Goal: Contribute content: Contribute content

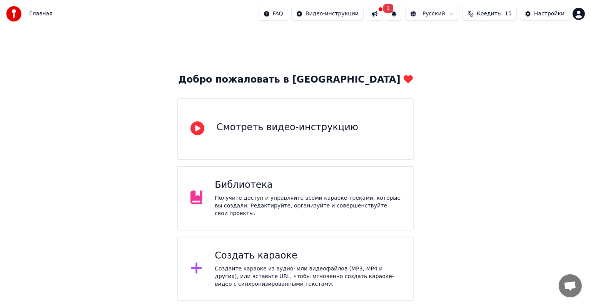
click at [275, 244] on div "Создать караоке Создайте караоке из аудио- или видеофайлов (MP3, MP4 и других),…" at bounding box center [295, 269] width 236 height 65
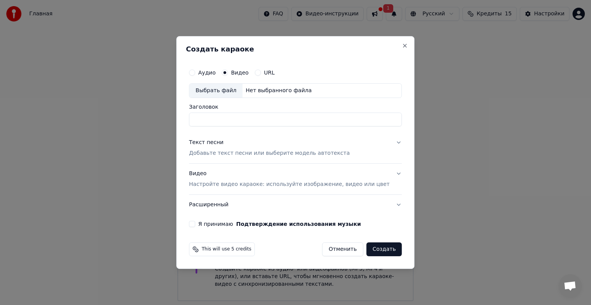
click at [231, 89] on div "Выбрать файл" at bounding box center [215, 91] width 53 height 14
type input "**********"
click at [239, 154] on p "Добавьте текст песни или выберите модель автотекста" at bounding box center [269, 154] width 161 height 8
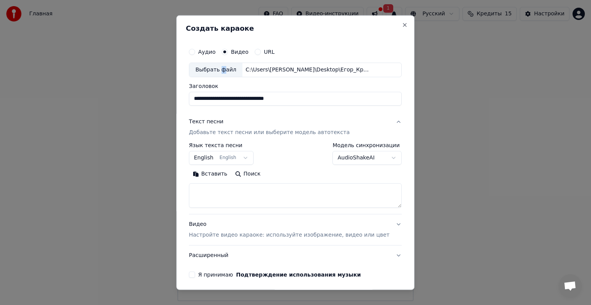
click at [231, 155] on button "English English" at bounding box center [221, 158] width 65 height 14
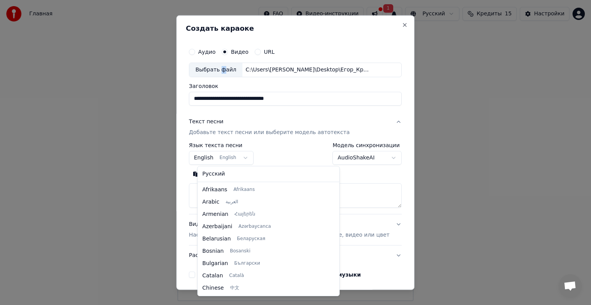
scroll to position [62, 0]
select select "**"
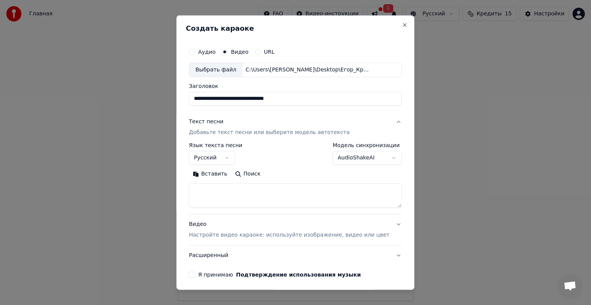
click at [259, 191] on textarea at bounding box center [295, 196] width 213 height 25
paste textarea "**********"
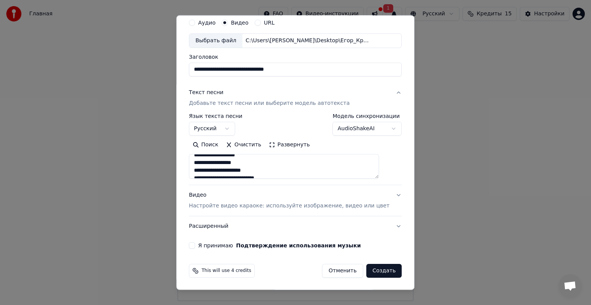
scroll to position [197, 0]
click at [283, 166] on textarea "**********" at bounding box center [284, 166] width 190 height 25
click at [278, 166] on textarea "**********" at bounding box center [284, 166] width 190 height 25
paste textarea "*"
click at [319, 168] on textarea "**********" at bounding box center [284, 166] width 190 height 25
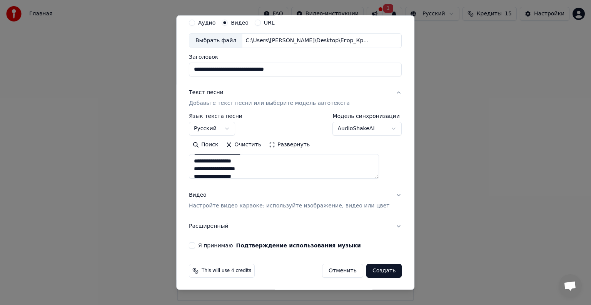
scroll to position [115, 0]
paste textarea "*"
click at [278, 168] on textarea "**********" at bounding box center [284, 166] width 190 height 25
paste textarea "*"
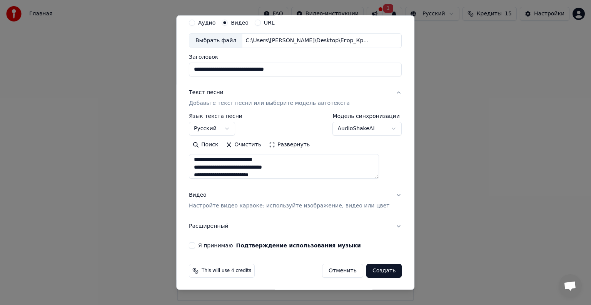
click at [318, 169] on textarea "**********" at bounding box center [284, 166] width 190 height 25
click at [322, 173] on textarea "**********" at bounding box center [284, 166] width 190 height 25
click at [275, 157] on textarea "**********" at bounding box center [284, 166] width 190 height 25
paste textarea "*"
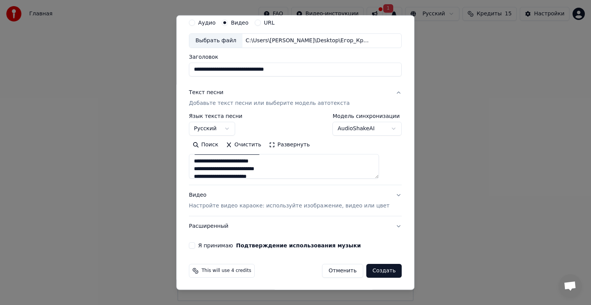
scroll to position [110, 0]
click at [307, 170] on textarea "**********" at bounding box center [284, 166] width 190 height 25
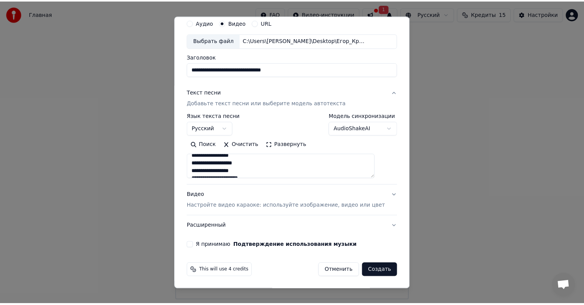
scroll to position [197, 0]
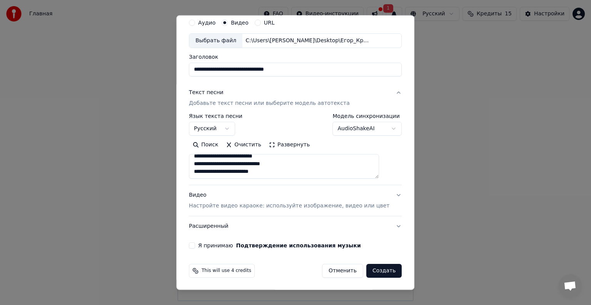
type textarea "**********"
click at [195, 246] on button "Я принимаю Подтверждение использования музыки" at bounding box center [192, 246] width 6 height 6
click at [372, 270] on button "Создать" at bounding box center [383, 271] width 35 height 14
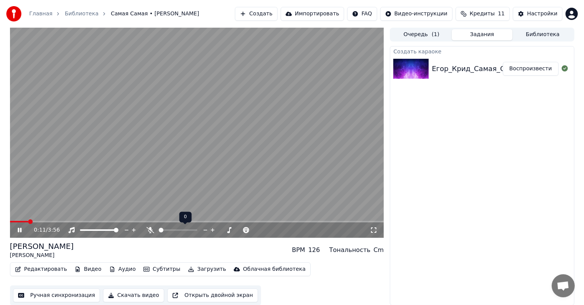
click at [163, 230] on span at bounding box center [161, 230] width 5 height 5
click at [165, 231] on span at bounding box center [178, 231] width 38 height 2
click at [165, 231] on span at bounding box center [167, 230] width 5 height 5
click at [174, 244] on div "[PERSON_NAME] [PERSON_NAME] BPM 126 Тональность Cm" at bounding box center [197, 250] width 374 height 18
click at [20, 232] on icon at bounding box center [25, 230] width 18 height 6
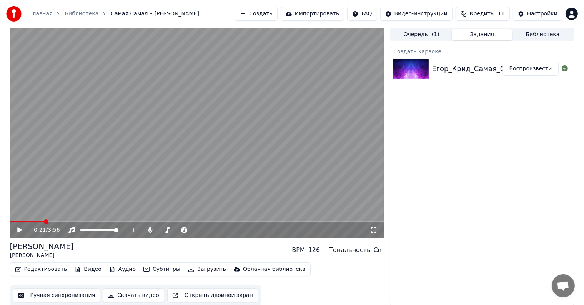
click at [20, 234] on div "0:21 / 3:56" at bounding box center [197, 230] width 374 height 15
click at [20, 230] on icon at bounding box center [19, 230] width 5 height 5
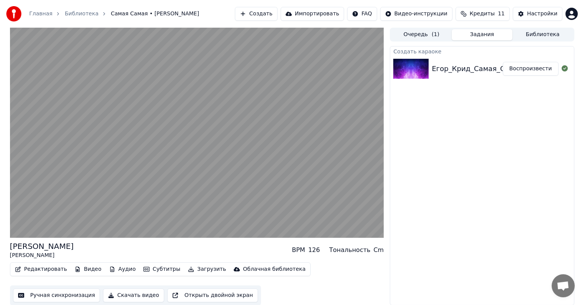
scroll to position [0, 0]
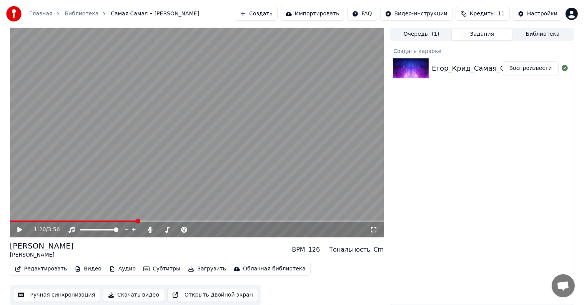
click at [44, 270] on button "Редактировать" at bounding box center [41, 269] width 58 height 11
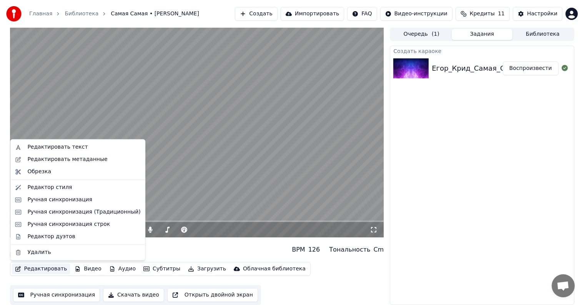
click at [188, 248] on div "[PERSON_NAME] [PERSON_NAME] BPM 126 Тональность Cm" at bounding box center [197, 250] width 374 height 18
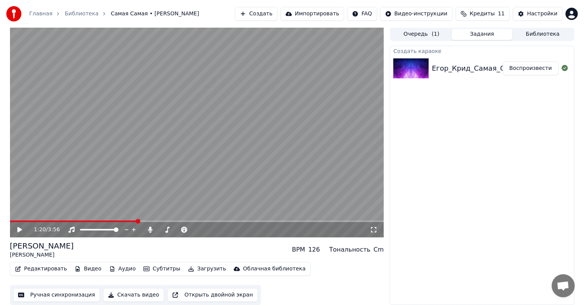
click at [150, 268] on button "Субтитры" at bounding box center [161, 269] width 43 height 11
click at [48, 291] on button "Ручная синхронизация" at bounding box center [56, 296] width 87 height 14
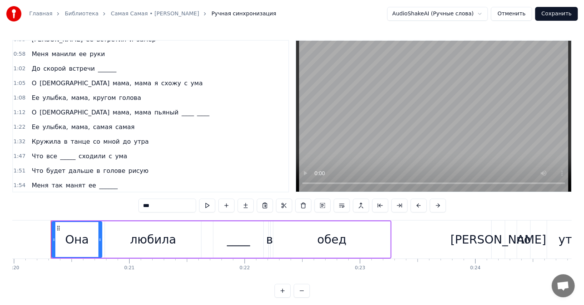
scroll to position [154, 0]
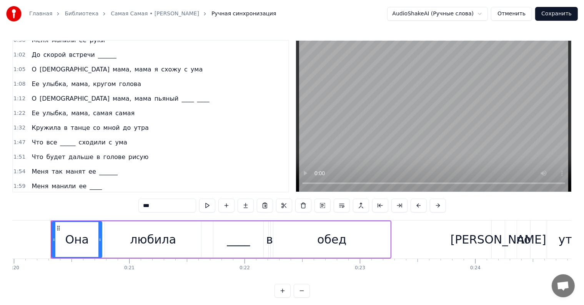
click at [31, 94] on span "О" at bounding box center [34, 98] width 7 height 9
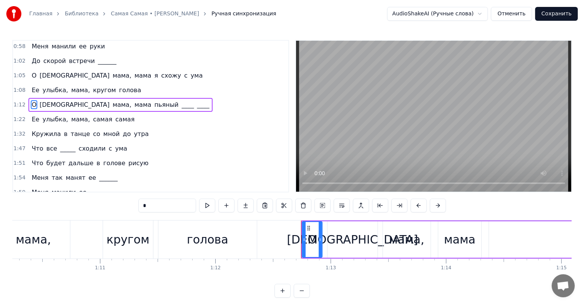
scroll to position [0, 8358]
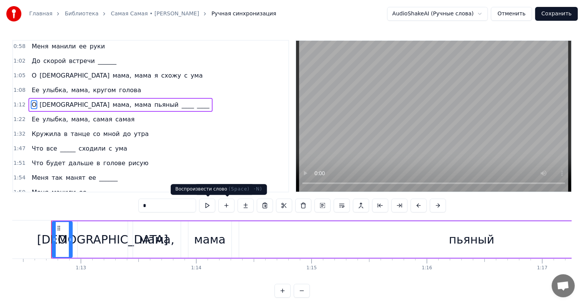
click at [207, 206] on button at bounding box center [207, 206] width 16 height 14
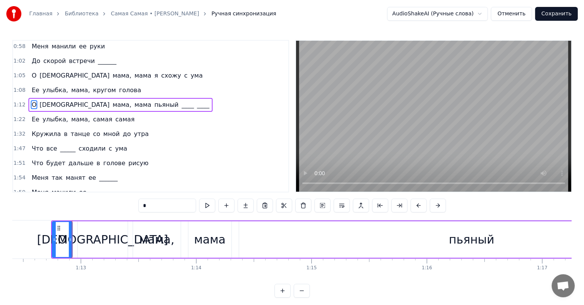
click at [207, 206] on button at bounding box center [207, 206] width 16 height 14
click at [154, 101] on span "пьяный" at bounding box center [167, 104] width 26 height 9
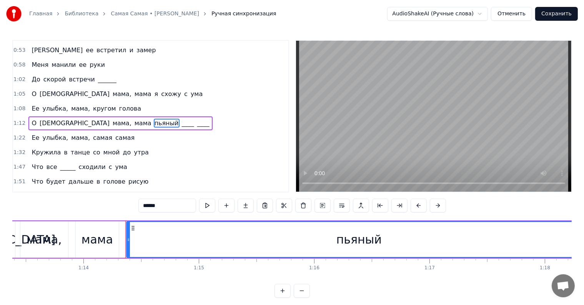
scroll to position [0, 8502]
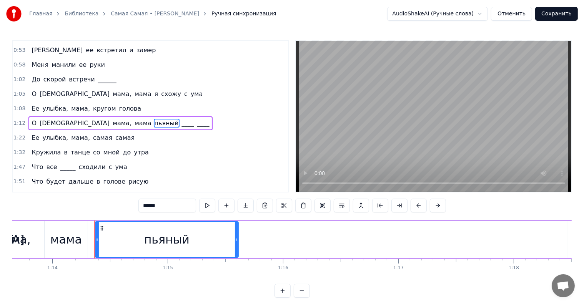
drag, startPoint x: 548, startPoint y: 238, endPoint x: 234, endPoint y: 240, distance: 313.6
click at [235, 240] on icon at bounding box center [236, 240] width 3 height 6
click at [181, 119] on span "____" at bounding box center [188, 123] width 14 height 9
type input "****"
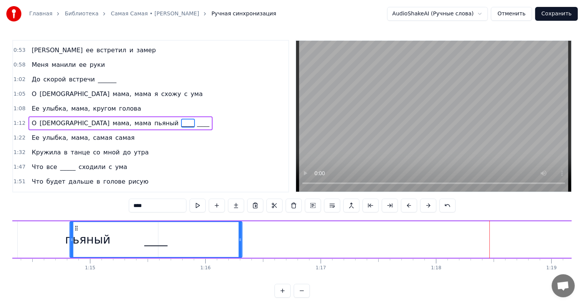
scroll to position [0, 8574]
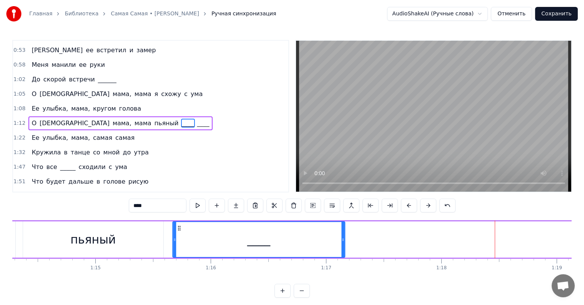
drag, startPoint x: 33, startPoint y: 231, endPoint x: 184, endPoint y: 230, distance: 150.8
click at [176, 230] on icon at bounding box center [179, 228] width 6 height 6
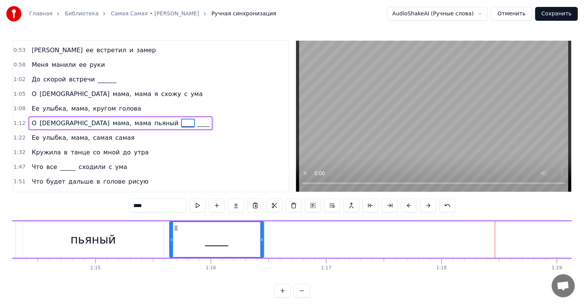
drag, startPoint x: 340, startPoint y: 238, endPoint x: 259, endPoint y: 241, distance: 80.5
click at [260, 241] on icon at bounding box center [261, 240] width 3 height 6
click at [197, 119] on span "____" at bounding box center [204, 123] width 14 height 9
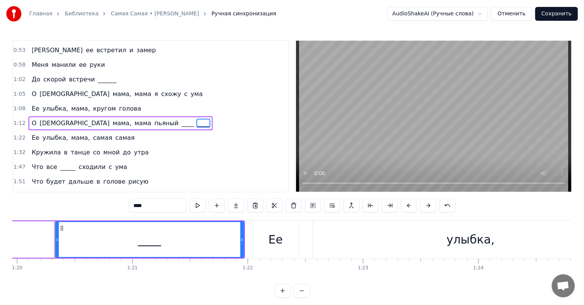
scroll to position [0, 9233]
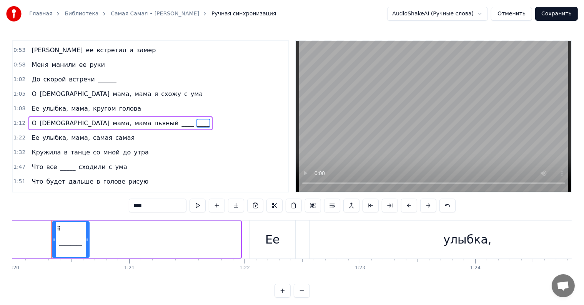
drag, startPoint x: 237, startPoint y: 238, endPoint x: 93, endPoint y: 242, distance: 144.7
click at [89, 242] on icon at bounding box center [87, 240] width 3 height 6
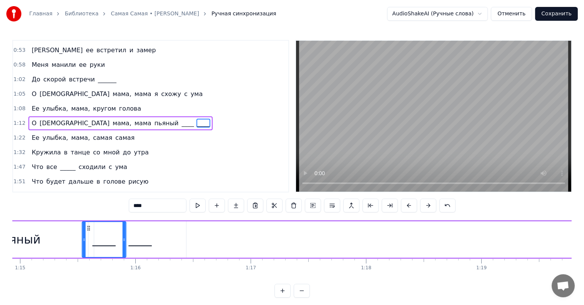
scroll to position [0, 8613]
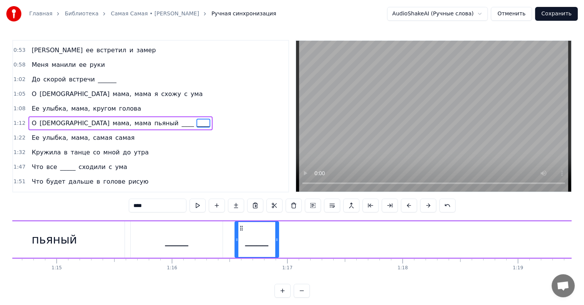
drag, startPoint x: 57, startPoint y: 228, endPoint x: 229, endPoint y: 233, distance: 172.4
click at [235, 233] on div "____" at bounding box center [256, 239] width 43 height 35
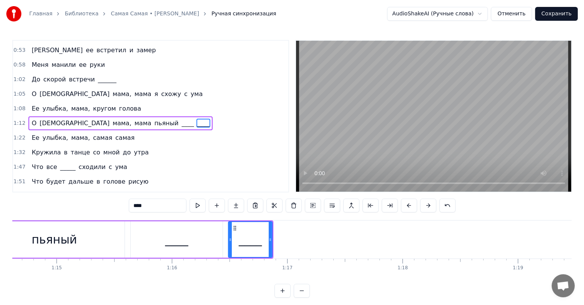
click at [210, 231] on div "____" at bounding box center [177, 240] width 92 height 37
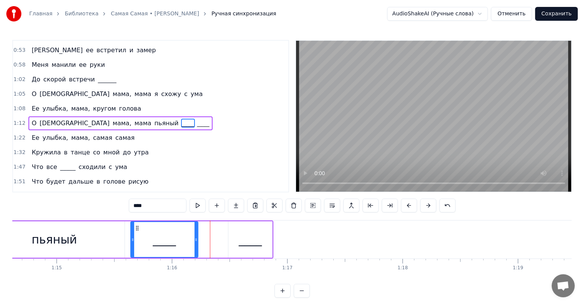
drag, startPoint x: 211, startPoint y: 241, endPoint x: 185, endPoint y: 240, distance: 25.8
click at [195, 240] on icon at bounding box center [196, 240] width 3 height 6
click at [228, 226] on div "О Боже мама, мама пьяный ____ ____" at bounding box center [34, 240] width 477 height 38
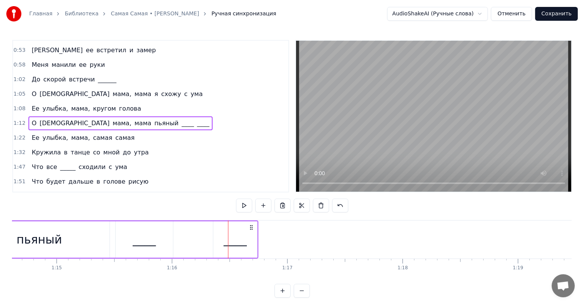
drag, startPoint x: 264, startPoint y: 226, endPoint x: 249, endPoint y: 229, distance: 15.3
click at [249, 229] on icon at bounding box center [252, 228] width 6 height 6
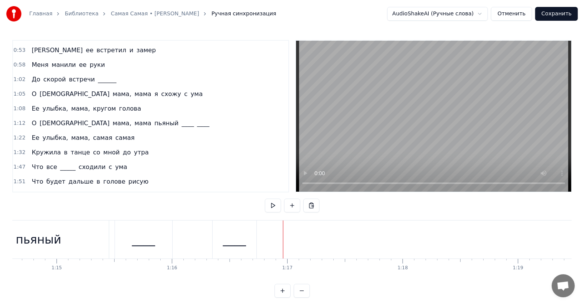
click at [34, 119] on span "О" at bounding box center [34, 123] width 7 height 9
click at [33, 119] on span "О" at bounding box center [34, 123] width 7 height 9
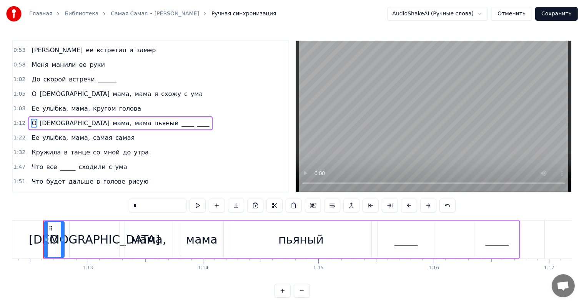
scroll to position [0, 8343]
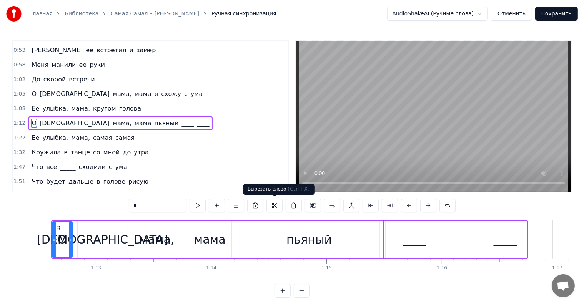
click at [304, 253] on div "пьяный" at bounding box center [309, 240] width 140 height 37
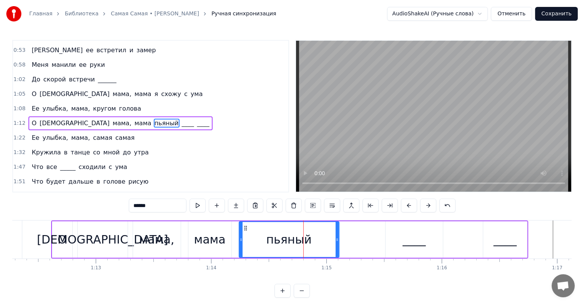
drag, startPoint x: 377, startPoint y: 237, endPoint x: 333, endPoint y: 237, distance: 44.2
click at [336, 237] on icon at bounding box center [337, 240] width 3 height 6
click at [417, 234] on div "____" at bounding box center [414, 239] width 23 height 17
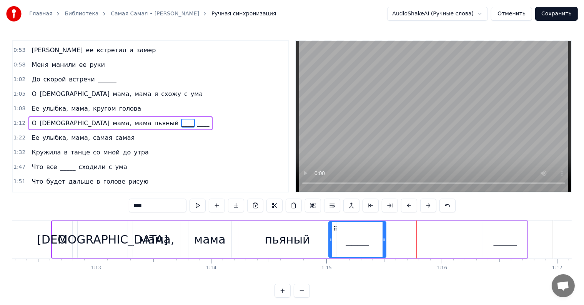
drag, startPoint x: 392, startPoint y: 226, endPoint x: 336, endPoint y: 229, distance: 57.0
click at [336, 229] on icon at bounding box center [335, 228] width 6 height 6
click at [489, 231] on div "____" at bounding box center [506, 240] width 44 height 37
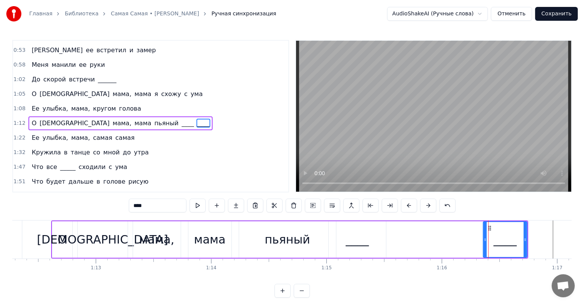
scroll to position [0, 8353]
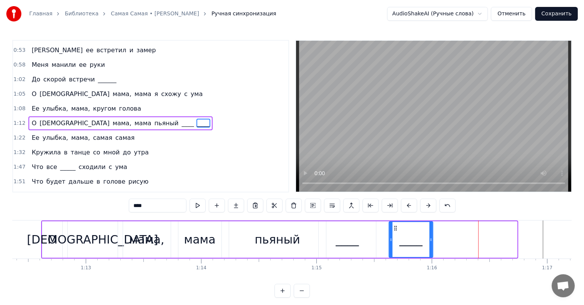
drag, startPoint x: 489, startPoint y: 227, endPoint x: 395, endPoint y: 232, distance: 94.8
click at [395, 232] on div "____" at bounding box center [411, 239] width 43 height 35
click at [209, 230] on div "мама" at bounding box center [200, 240] width 43 height 37
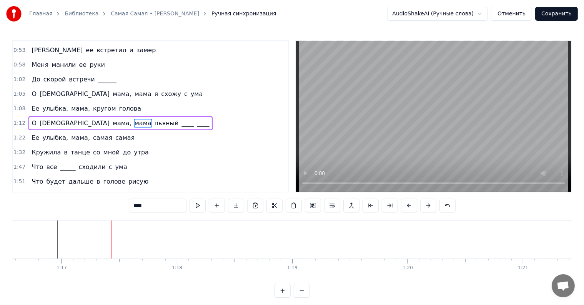
click at [39, 119] on span "[DEMOGRAPHIC_DATA]" at bounding box center [75, 123] width 72 height 9
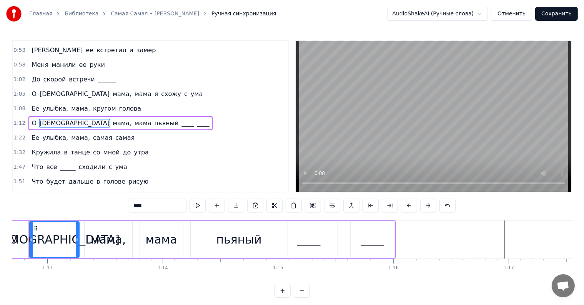
scroll to position [0, 8368]
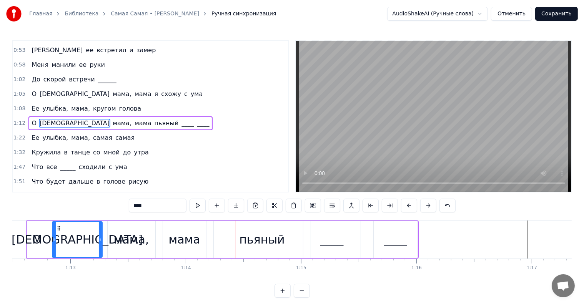
click at [257, 235] on div "пьяный" at bounding box center [262, 239] width 45 height 17
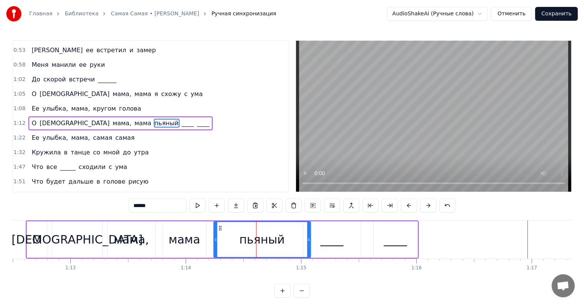
click at [307, 239] on icon at bounding box center [308, 240] width 3 height 6
drag, startPoint x: 309, startPoint y: 240, endPoint x: 259, endPoint y: 242, distance: 50.8
click at [259, 242] on icon at bounding box center [258, 240] width 3 height 6
click at [189, 235] on div "мама" at bounding box center [185, 239] width 32 height 17
type input "****"
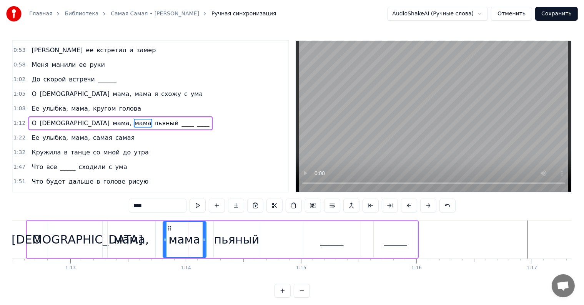
click at [209, 229] on div "О Боже мама, мама пьяный ____ ____" at bounding box center [222, 240] width 393 height 38
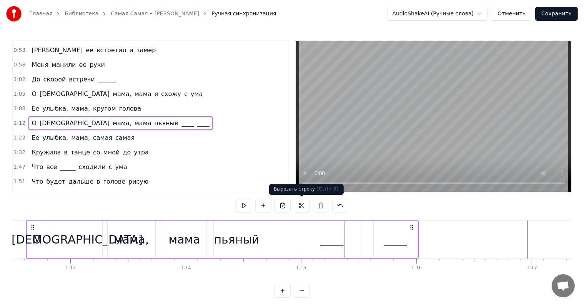
click at [338, 233] on div "____" at bounding box center [332, 239] width 23 height 17
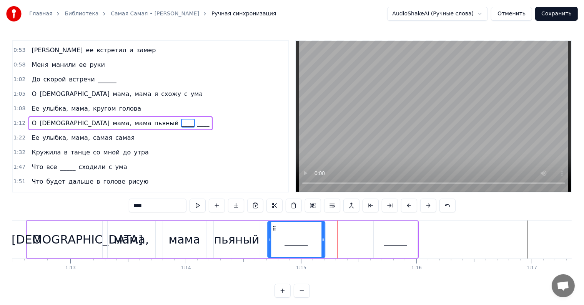
drag, startPoint x: 308, startPoint y: 226, endPoint x: 279, endPoint y: 227, distance: 29.3
click at [271, 227] on icon at bounding box center [274, 228] width 6 height 6
click at [372, 230] on div "О Боже мама, мама пьяный ____ ____" at bounding box center [222, 240] width 393 height 38
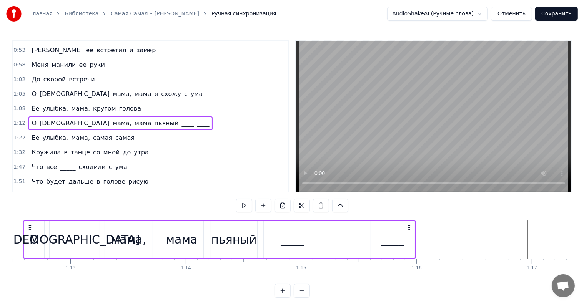
drag, startPoint x: 413, startPoint y: 225, endPoint x: 407, endPoint y: 225, distance: 5.4
click at [407, 225] on icon at bounding box center [409, 228] width 6 height 6
click at [347, 229] on div "О Боже мама, мама пьяный ____ ____" at bounding box center [216, 240] width 393 height 38
click at [384, 231] on div "____" at bounding box center [390, 239] width 23 height 17
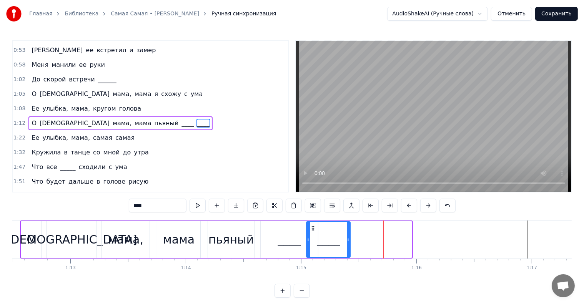
drag, startPoint x: 374, startPoint y: 226, endPoint x: 312, endPoint y: 234, distance: 62.4
click at [313, 233] on div "____" at bounding box center [328, 239] width 43 height 35
click at [231, 234] on div "пьяный" at bounding box center [231, 239] width 45 height 17
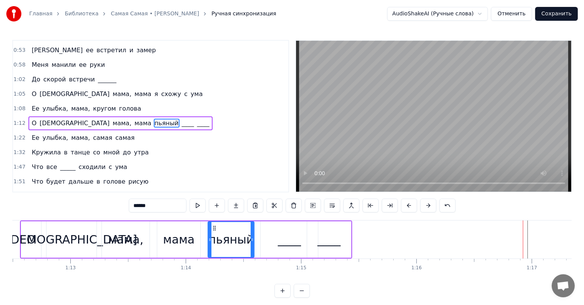
click at [32, 134] on span "Ее" at bounding box center [35, 138] width 9 height 9
type input "**"
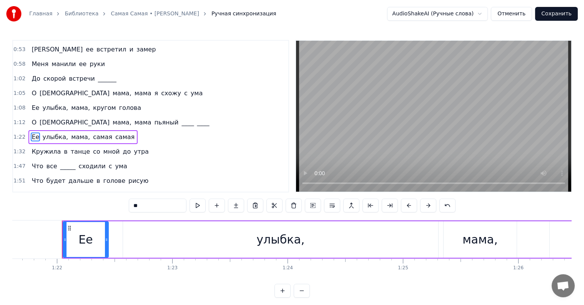
scroll to position [0, 9431]
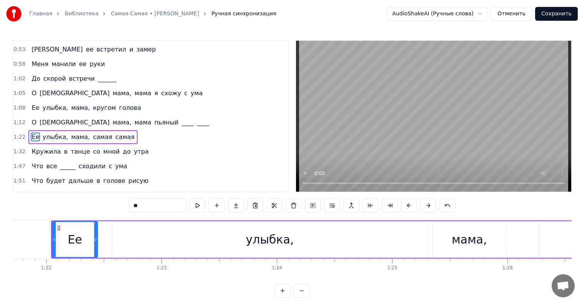
click at [28, 130] on div "Ее улыбка, мама, самая самая" at bounding box center [82, 137] width 109 height 14
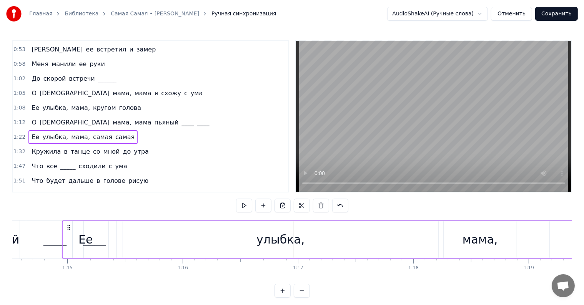
scroll to position [0, 8588]
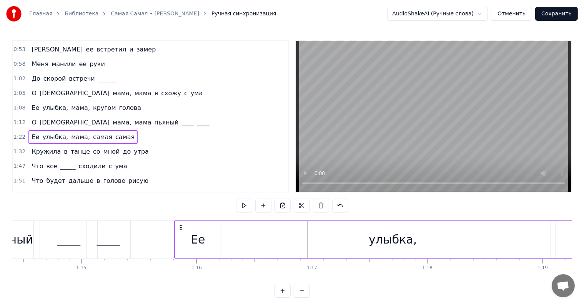
drag, startPoint x: 49, startPoint y: 228, endPoint x: 180, endPoint y: 225, distance: 130.5
click at [180, 225] on icon at bounding box center [181, 228] width 6 height 6
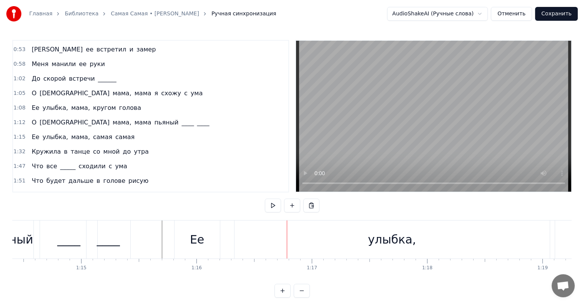
click at [28, 101] on div "Ее улыбка, мама, кругом голова" at bounding box center [86, 108] width 116 height 14
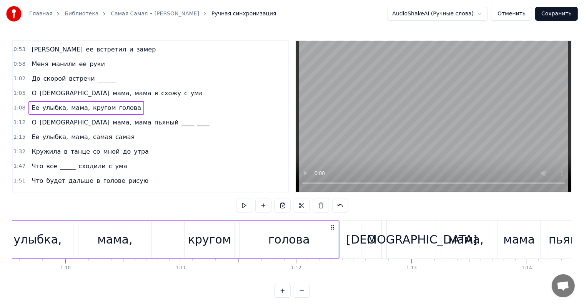
scroll to position [0, 7915]
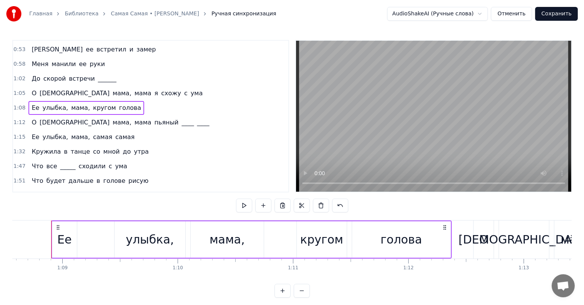
click at [28, 130] on div "Ее улыбка, мама, самая самая" at bounding box center [82, 137] width 109 height 14
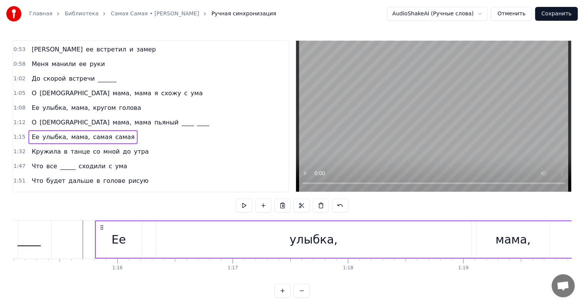
scroll to position [0, 8711]
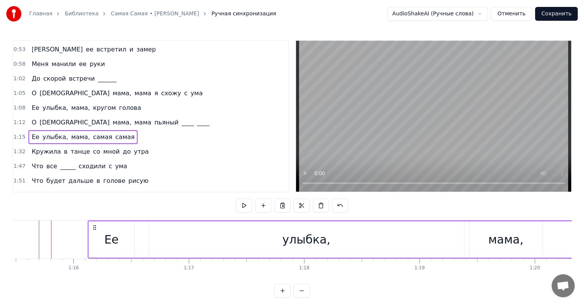
drag, startPoint x: 57, startPoint y: 226, endPoint x: 93, endPoint y: 227, distance: 35.8
click at [93, 227] on icon at bounding box center [95, 228] width 6 height 6
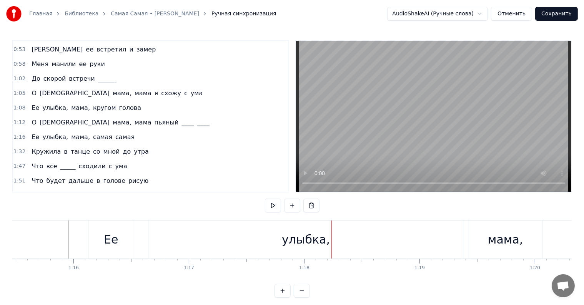
click at [491, 235] on div "мама," at bounding box center [505, 239] width 35 height 17
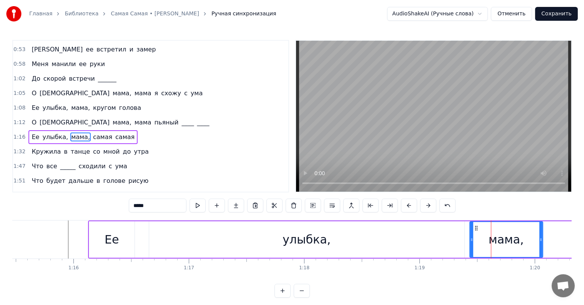
scroll to position [144, 0]
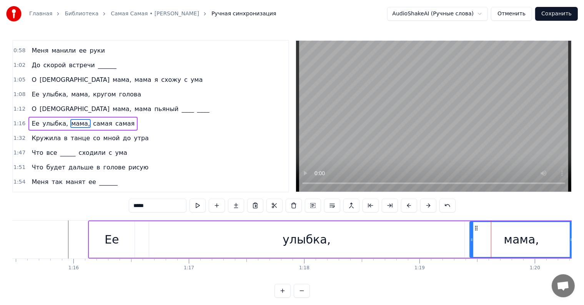
drag, startPoint x: 542, startPoint y: 239, endPoint x: 572, endPoint y: 238, distance: 30.4
click at [572, 238] on div "Главная Библиотека [PERSON_NAME] Ручная синхронизация AudioShakeAI (Ручные слов…" at bounding box center [292, 149] width 584 height 298
drag, startPoint x: 471, startPoint y: 240, endPoint x: 486, endPoint y: 241, distance: 15.8
click at [486, 240] on icon at bounding box center [487, 240] width 3 height 6
click at [456, 239] on div "улыбка," at bounding box center [307, 240] width 316 height 37
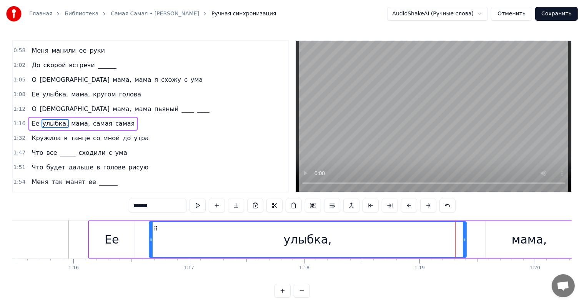
drag, startPoint x: 462, startPoint y: 240, endPoint x: 480, endPoint y: 239, distance: 17.7
click at [466, 239] on icon at bounding box center [464, 240] width 3 height 6
click at [480, 239] on icon at bounding box center [480, 240] width 3 height 6
click at [99, 242] on div "Ее" at bounding box center [111, 240] width 45 height 37
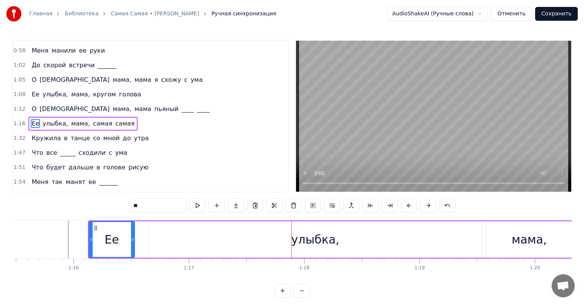
click at [411, 244] on div "улыбка," at bounding box center [315, 240] width 333 height 37
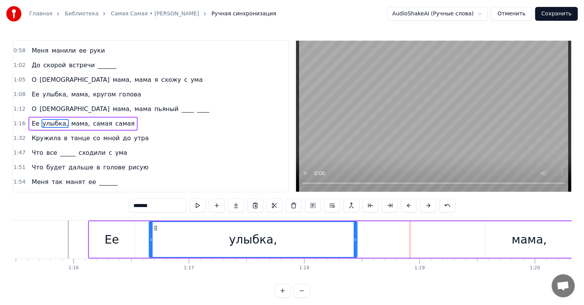
drag, startPoint x: 480, startPoint y: 239, endPoint x: 346, endPoint y: 242, distance: 134.3
click at [354, 242] on icon at bounding box center [355, 240] width 3 height 6
drag, startPoint x: 120, startPoint y: 233, endPoint x: 285, endPoint y: 219, distance: 165.3
click at [120, 233] on div "Ее" at bounding box center [111, 240] width 45 height 37
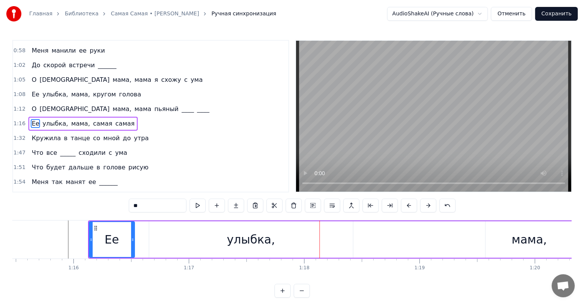
click at [525, 237] on div "мама," at bounding box center [529, 239] width 35 height 17
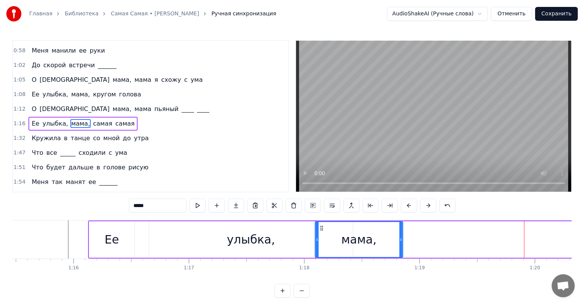
drag, startPoint x: 476, startPoint y: 230, endPoint x: 322, endPoint y: 238, distance: 154.1
click at [322, 238] on div "мама," at bounding box center [359, 239] width 87 height 35
click at [172, 254] on div "улыбка," at bounding box center [251, 240] width 204 height 37
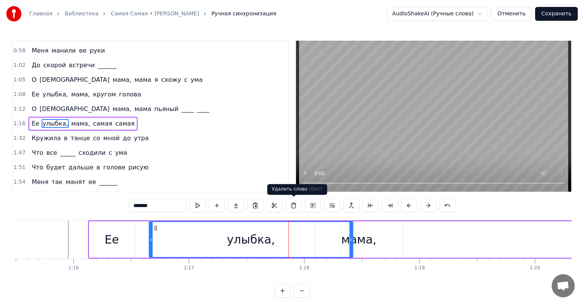
click at [285, 239] on div "улыбка," at bounding box center [251, 239] width 203 height 35
click at [351, 240] on icon at bounding box center [351, 240] width 3 height 6
click at [257, 232] on div "улыбка," at bounding box center [251, 239] width 48 height 17
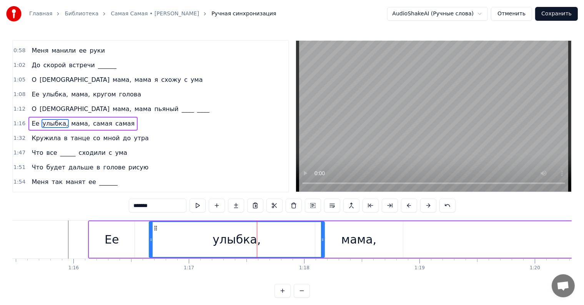
drag, startPoint x: 350, startPoint y: 239, endPoint x: 319, endPoint y: 239, distance: 31.6
click at [321, 239] on icon at bounding box center [322, 240] width 3 height 6
drag, startPoint x: 321, startPoint y: 239, endPoint x: 283, endPoint y: 239, distance: 37.7
click at [291, 239] on icon at bounding box center [292, 240] width 3 height 6
click at [109, 240] on div "Ее" at bounding box center [112, 239] width 14 height 17
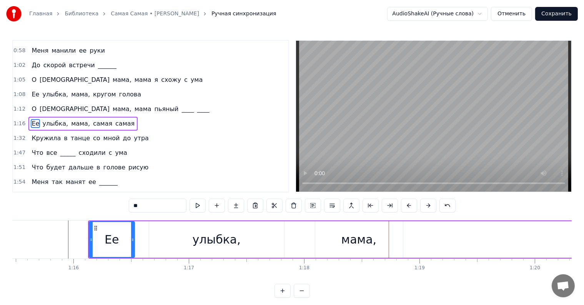
click at [348, 239] on div "мама," at bounding box center [359, 239] width 35 height 17
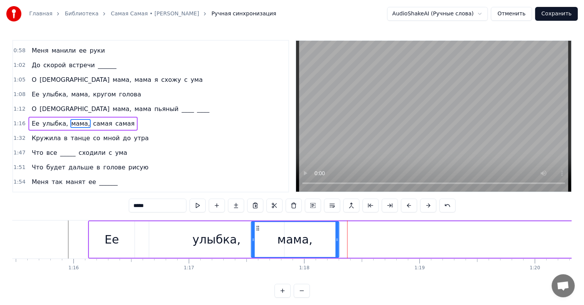
drag, startPoint x: 320, startPoint y: 229, endPoint x: 255, endPoint y: 230, distance: 64.3
click at [255, 230] on icon at bounding box center [258, 228] width 6 height 6
click at [102, 234] on div "Ее" at bounding box center [111, 240] width 45 height 37
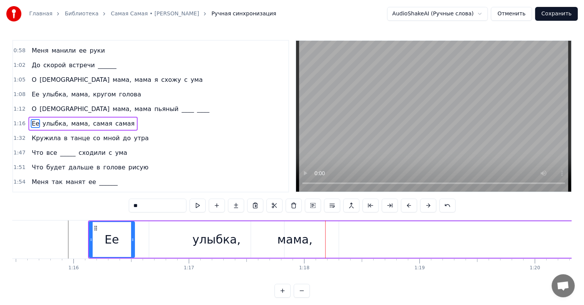
click at [224, 232] on div "улыбка," at bounding box center [217, 239] width 48 height 17
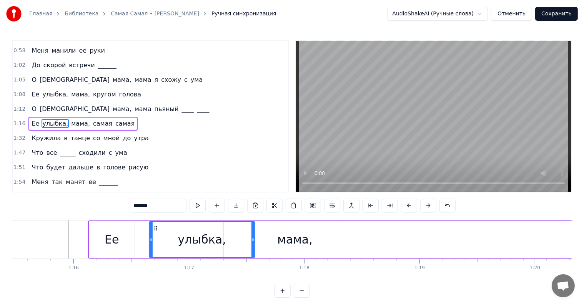
drag, startPoint x: 282, startPoint y: 239, endPoint x: 250, endPoint y: 239, distance: 31.6
click at [252, 239] on icon at bounding box center [253, 240] width 3 height 6
click at [98, 234] on div "Ее" at bounding box center [111, 240] width 45 height 37
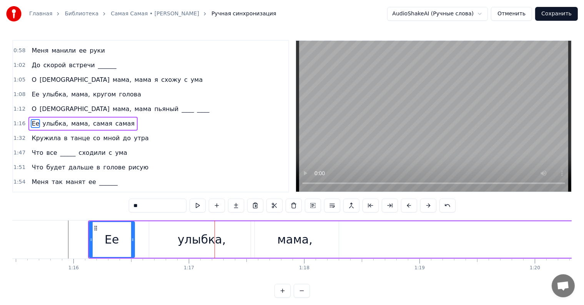
click at [240, 237] on div "улыбка," at bounding box center [201, 240] width 105 height 37
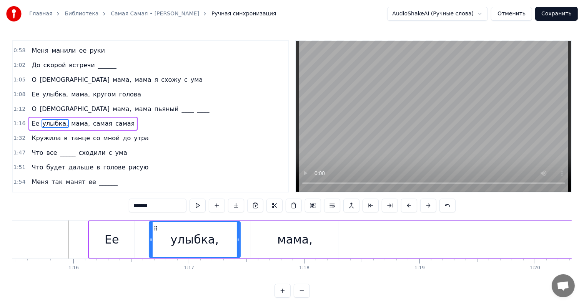
drag, startPoint x: 249, startPoint y: 239, endPoint x: 235, endPoint y: 237, distance: 14.4
click at [237, 238] on icon at bounding box center [238, 240] width 3 height 6
click at [111, 232] on div "Ее" at bounding box center [112, 239] width 14 height 17
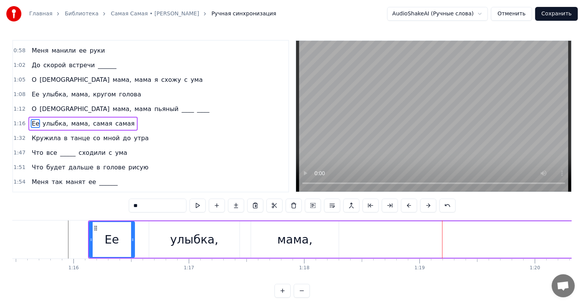
click at [92, 119] on span "самая" at bounding box center [102, 123] width 21 height 9
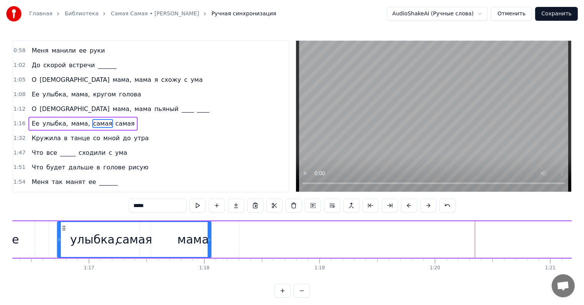
scroll to position [0, 8802]
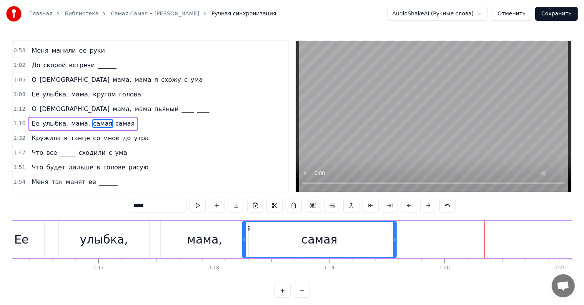
drag, startPoint x: 58, startPoint y: 228, endPoint x: 247, endPoint y: 229, distance: 189.7
click at [247, 229] on icon at bounding box center [249, 228] width 6 height 6
drag, startPoint x: 249, startPoint y: 228, endPoint x: 253, endPoint y: 229, distance: 4.9
click at [253, 229] on icon at bounding box center [253, 228] width 6 height 6
click at [115, 119] on span "самая" at bounding box center [125, 123] width 21 height 9
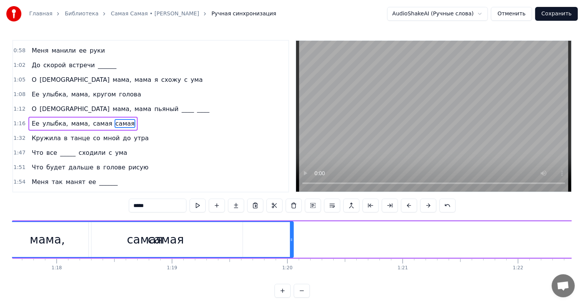
scroll to position [0, 8933]
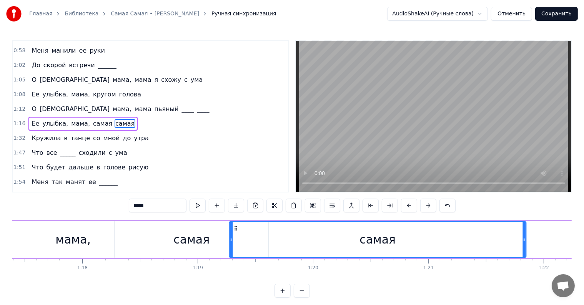
drag, startPoint x: 58, startPoint y: 229, endPoint x: 235, endPoint y: 231, distance: 177.4
click at [235, 231] on div "самая" at bounding box center [378, 239] width 296 height 35
click at [181, 236] on div "самая" at bounding box center [192, 239] width 36 height 17
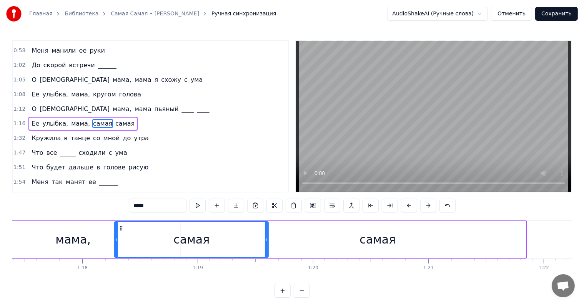
click at [279, 229] on div "самая" at bounding box center [377, 240] width 297 height 37
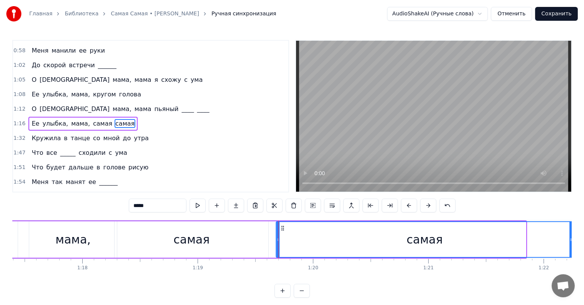
drag, startPoint x: 235, startPoint y: 226, endPoint x: 282, endPoint y: 229, distance: 47.1
click at [282, 229] on icon at bounding box center [283, 228] width 6 height 6
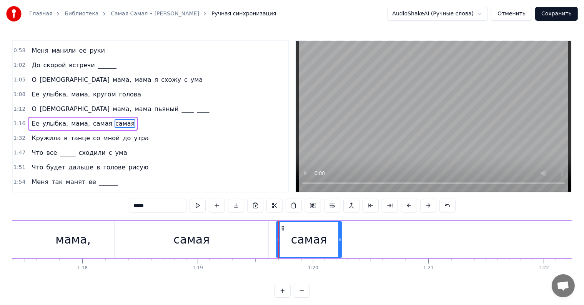
drag, startPoint x: 570, startPoint y: 236, endPoint x: 335, endPoint y: 239, distance: 235.1
click at [339, 239] on div at bounding box center [340, 239] width 3 height 35
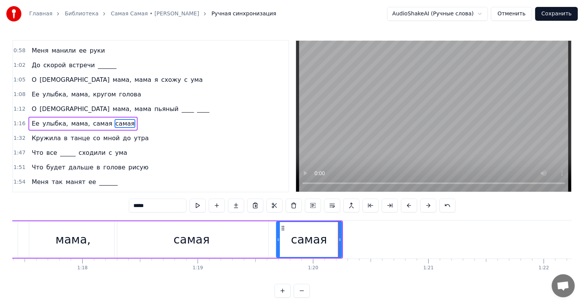
click at [182, 246] on div "самая" at bounding box center [192, 239] width 36 height 17
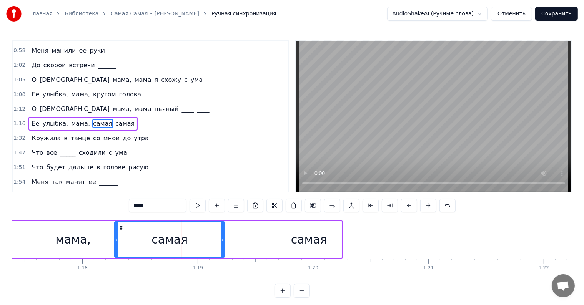
drag, startPoint x: 266, startPoint y: 239, endPoint x: 220, endPoint y: 240, distance: 45.4
click at [221, 240] on icon at bounding box center [222, 240] width 3 height 6
click at [304, 225] on div "самая" at bounding box center [309, 240] width 65 height 37
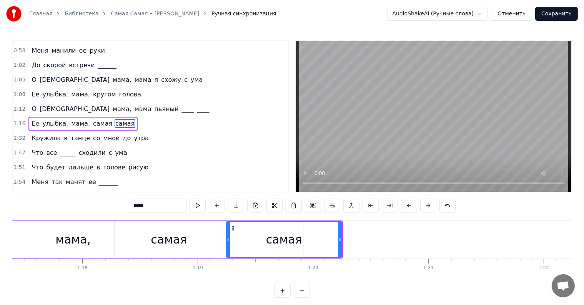
drag, startPoint x: 279, startPoint y: 229, endPoint x: 229, endPoint y: 231, distance: 50.1
click at [229, 231] on div at bounding box center [228, 239] width 3 height 35
drag, startPoint x: 334, startPoint y: 240, endPoint x: 302, endPoint y: 242, distance: 32.0
click at [302, 242] on icon at bounding box center [301, 240] width 3 height 6
click at [70, 238] on div "мама," at bounding box center [72, 239] width 35 height 17
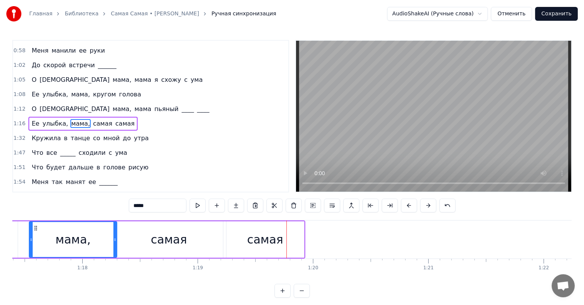
click at [95, 119] on span "самая" at bounding box center [102, 123] width 21 height 9
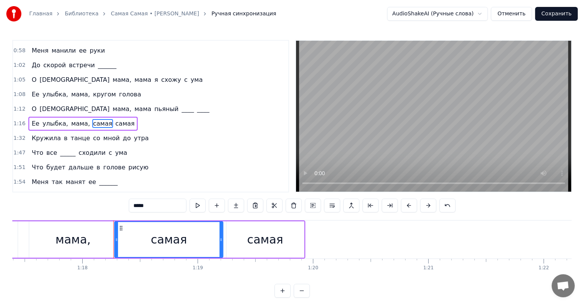
click at [149, 209] on input "*****" at bounding box center [158, 206] width 58 height 14
type input "******"
click at [83, 214] on div "0:20 Она любила ____ в обед 0:24 И по утрам ее вкусный омлет 0:27 Она любила жи…" at bounding box center [292, 169] width 560 height 258
click at [26, 117] on div "1:16 Ее улыбка, мама, самая, самая" at bounding box center [150, 124] width 275 height 15
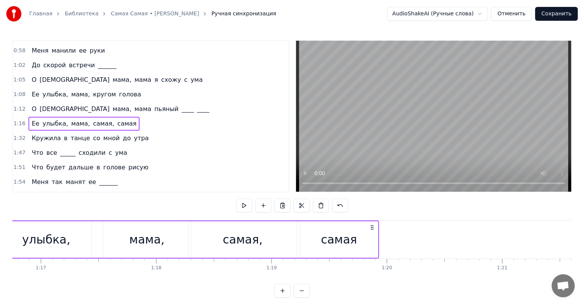
scroll to position [0, 8748]
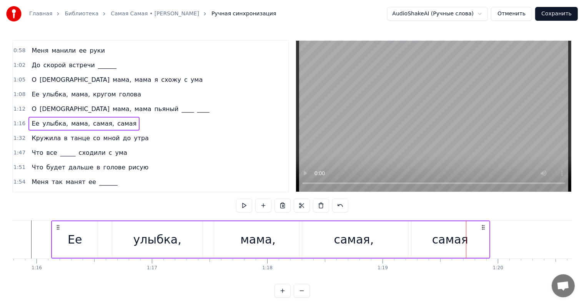
click at [376, 230] on div "самая," at bounding box center [354, 240] width 109 height 37
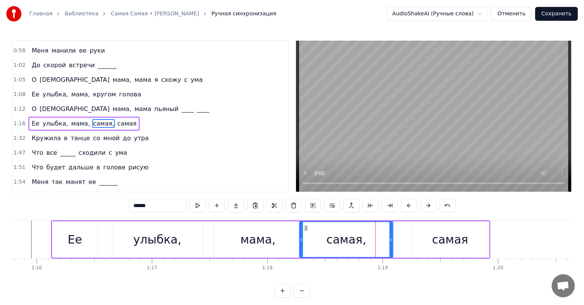
drag, startPoint x: 407, startPoint y: 240, endPoint x: 391, endPoint y: 239, distance: 16.2
click at [391, 240] on icon at bounding box center [391, 240] width 3 height 6
drag, startPoint x: 390, startPoint y: 241, endPoint x: 376, endPoint y: 240, distance: 13.5
click at [386, 240] on icon at bounding box center [387, 240] width 3 height 6
click at [378, 240] on div "Ее улыбка, мама, самая, самая" at bounding box center [270, 240] width 439 height 38
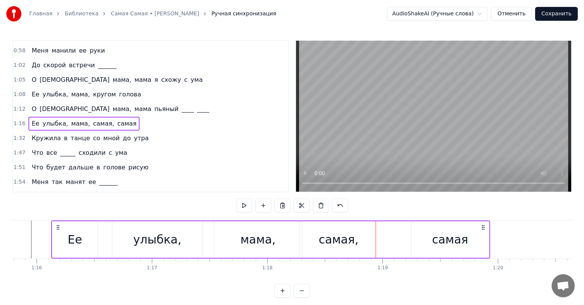
click at [360, 239] on div "самая," at bounding box center [339, 240] width 78 height 37
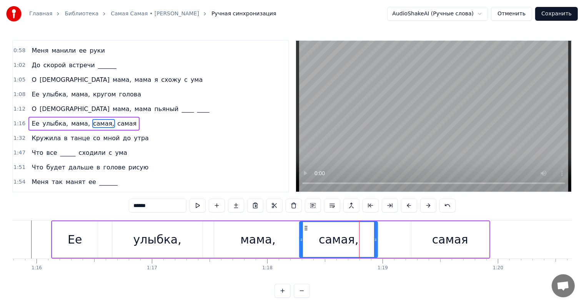
click at [264, 238] on div "мама," at bounding box center [257, 239] width 35 height 17
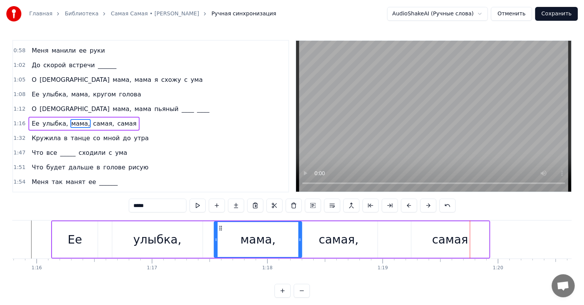
click at [413, 237] on div "самая" at bounding box center [451, 240] width 78 height 37
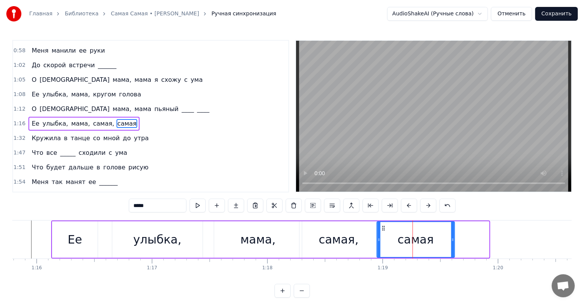
drag, startPoint x: 417, startPoint y: 228, endPoint x: 383, endPoint y: 232, distance: 34.6
click at [383, 232] on div "самая" at bounding box center [415, 239] width 77 height 35
click at [288, 231] on div "мама," at bounding box center [258, 240] width 88 height 37
type input "*****"
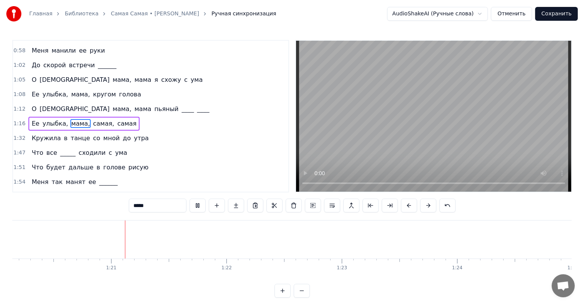
scroll to position [0, 9252]
